Goal: Task Accomplishment & Management: Use online tool/utility

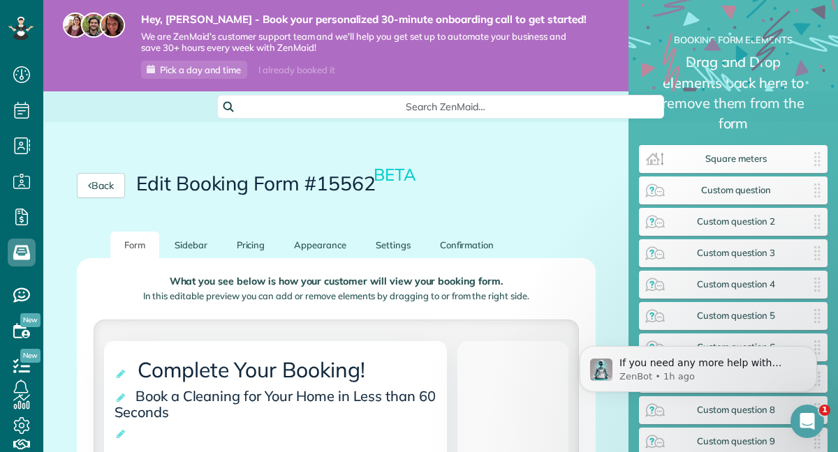
click at [805, 422] on icon "Open Intercom Messenger" at bounding box center [807, 421] width 23 height 23
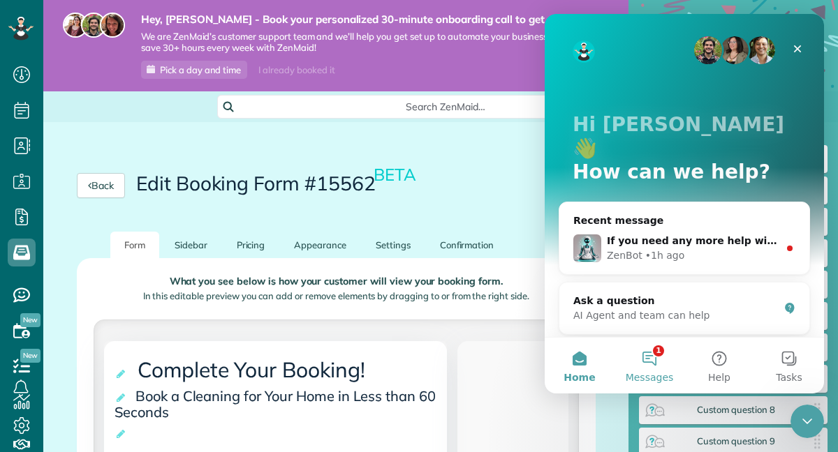
click at [665, 358] on button "1 Messages" at bounding box center [649, 366] width 70 height 56
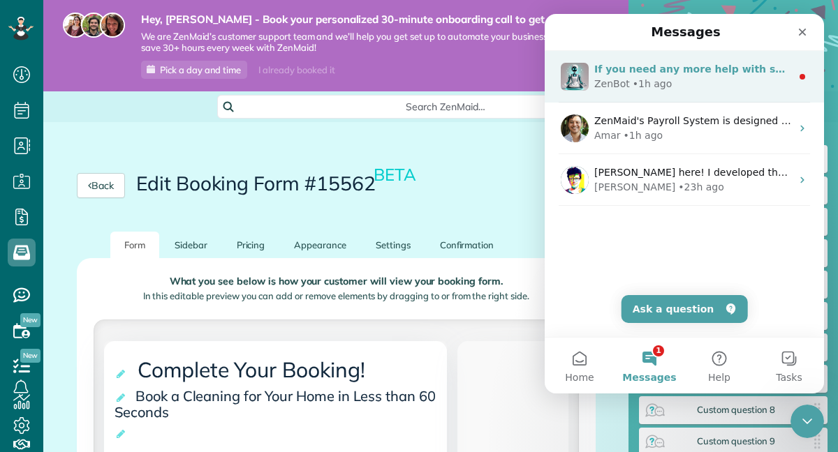
click at [660, 75] on div "If you need any more help with setting up your pricing or customizing it furthe…" at bounding box center [692, 69] width 197 height 15
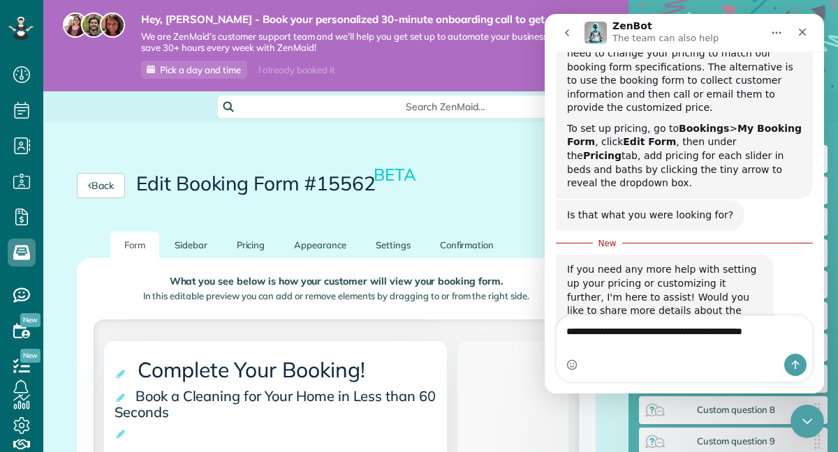
scroll to position [335, 0]
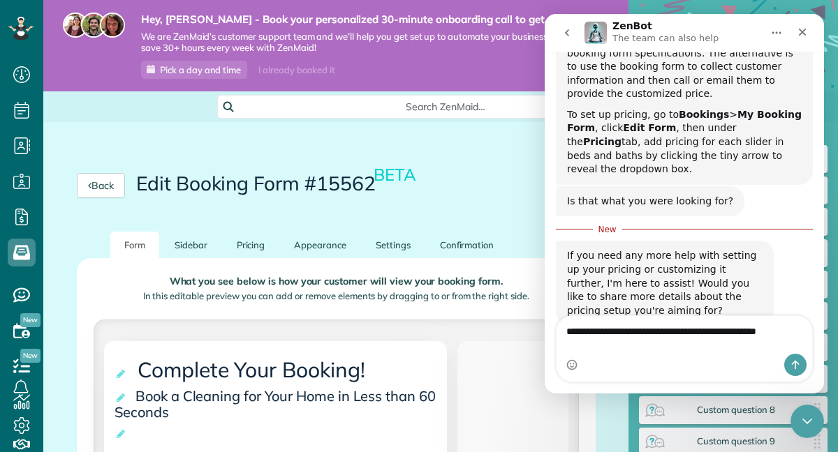
type textarea "**********"
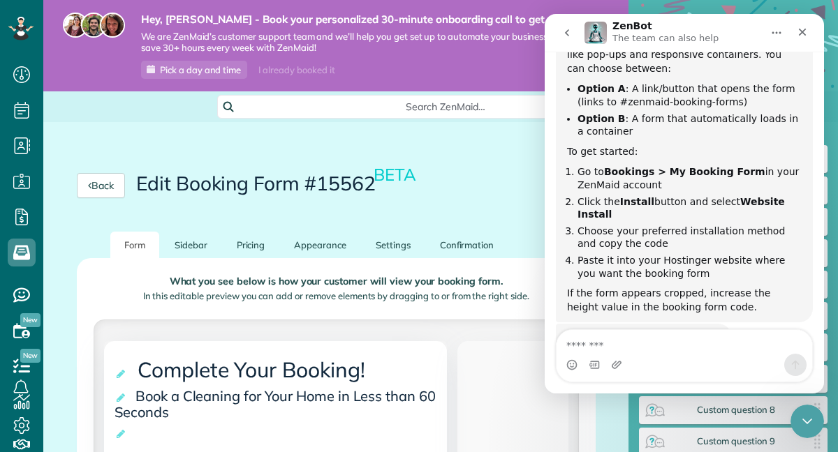
scroll to position [785, 0]
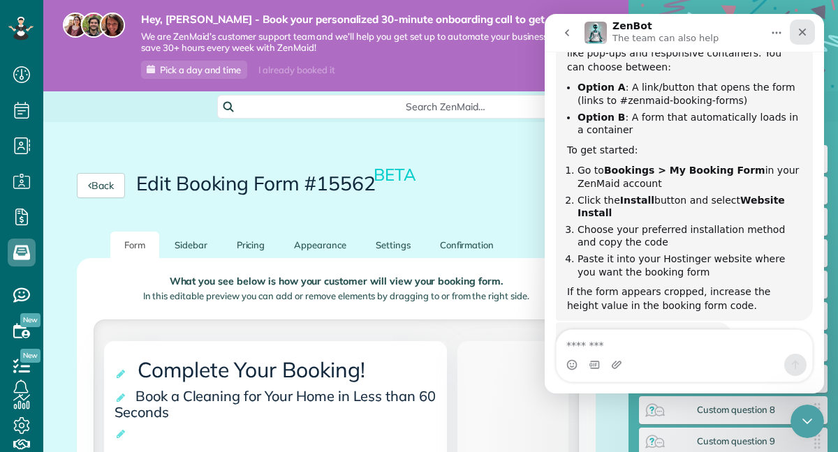
click at [803, 29] on icon "Close" at bounding box center [801, 32] width 11 height 11
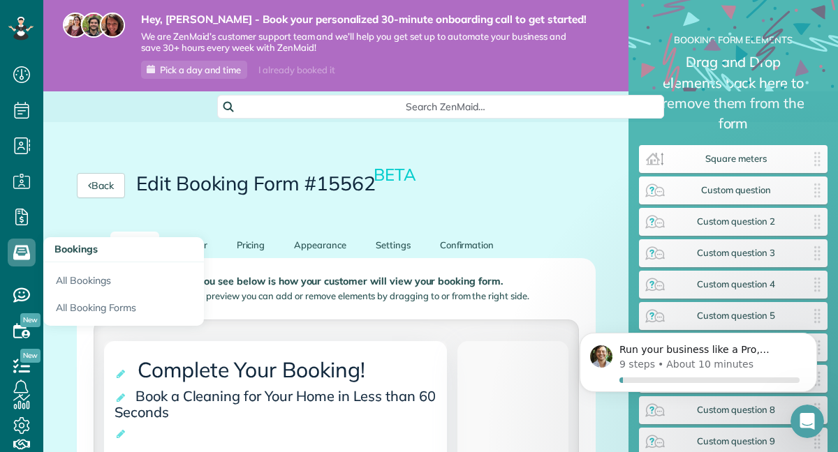
scroll to position [0, 0]
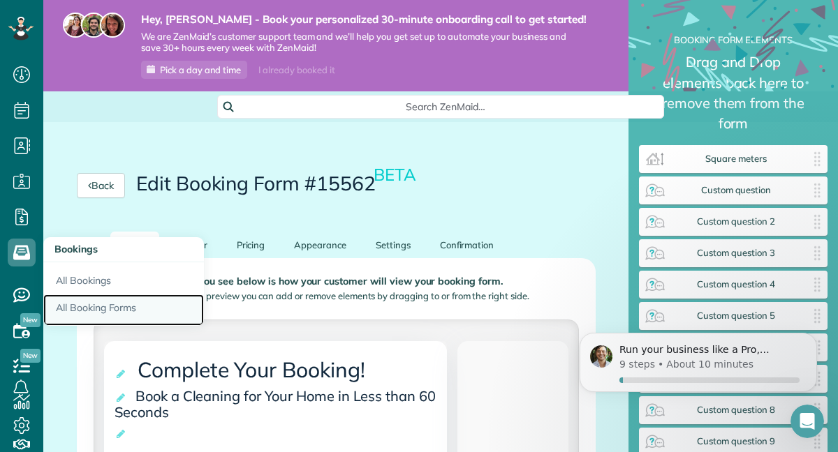
click at [80, 308] on link "All Booking Forms" at bounding box center [123, 311] width 161 height 32
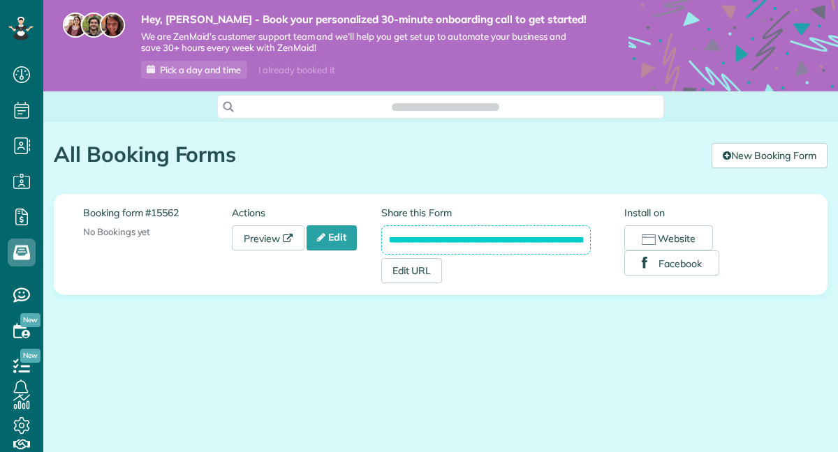
scroll to position [6, 6]
click at [643, 237] on icon "button" at bounding box center [649, 240] width 14 height 10
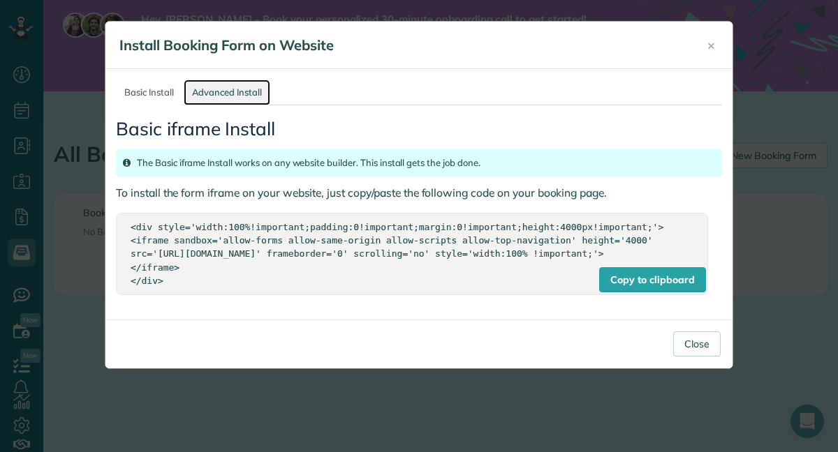
click at [201, 90] on link "Advanced Install" at bounding box center [227, 93] width 87 height 26
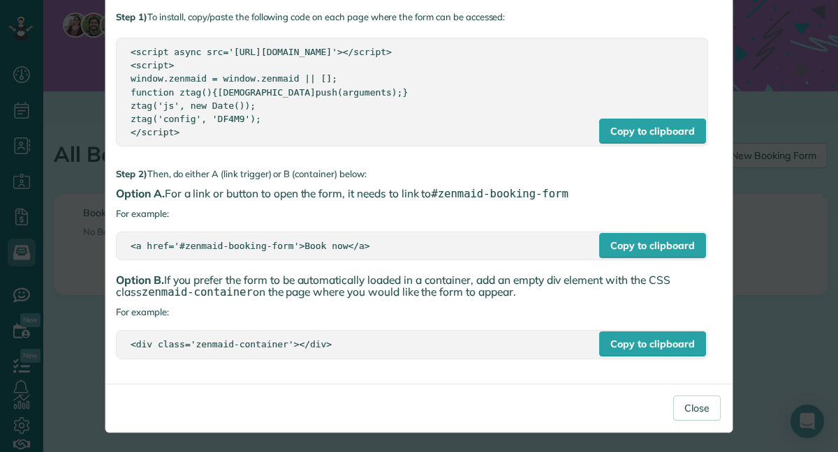
scroll to position [0, 0]
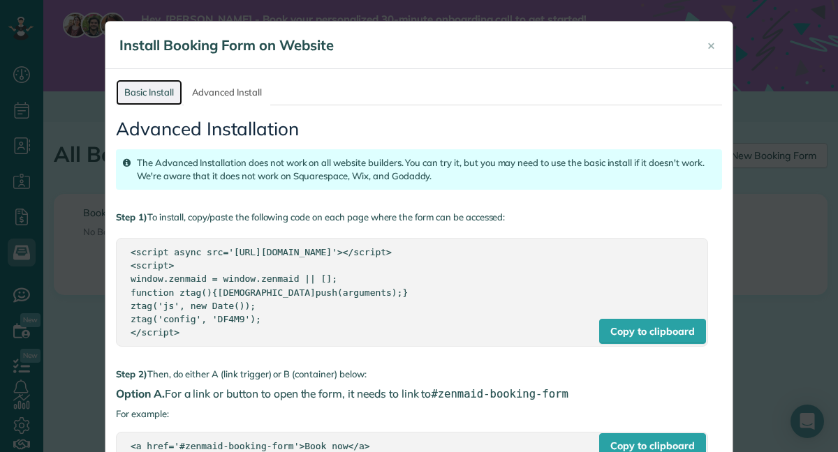
click at [151, 84] on link "Basic Install" at bounding box center [149, 93] width 66 height 26
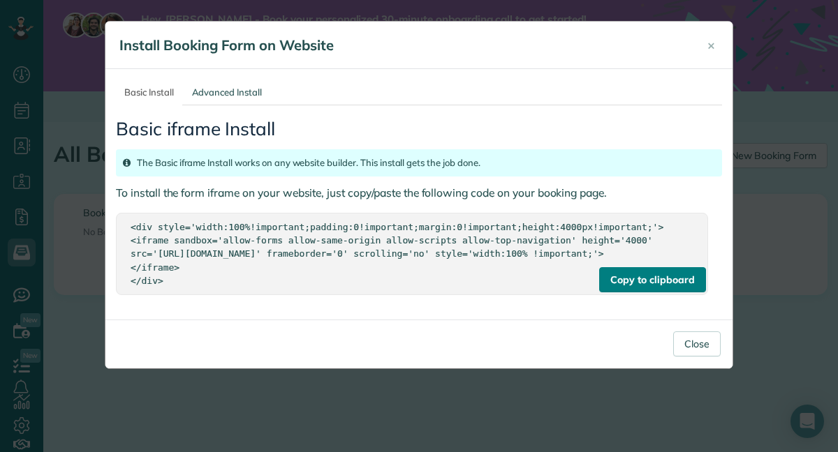
click at [678, 292] on div "Copy to clipboard" at bounding box center [652, 279] width 106 height 25
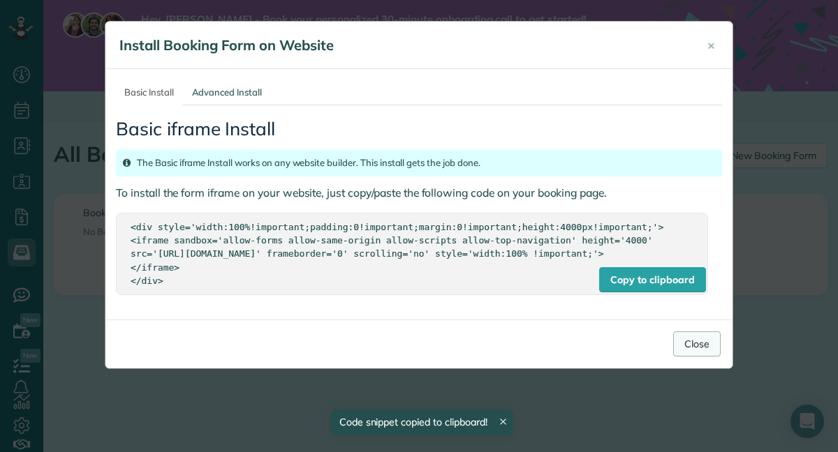
click at [688, 357] on button "Close" at bounding box center [696, 344] width 47 height 25
